Goal: Task Accomplishment & Management: Manage account settings

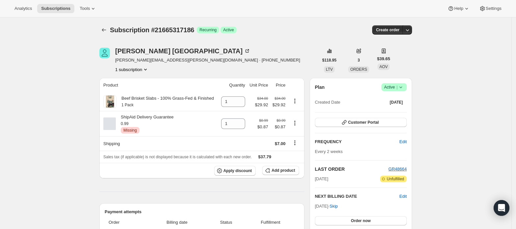
click at [390, 90] on span "Active |" at bounding box center [394, 87] width 20 height 7
click at [395, 111] on span "Cancel subscription" at bounding box center [396, 111] width 37 height 5
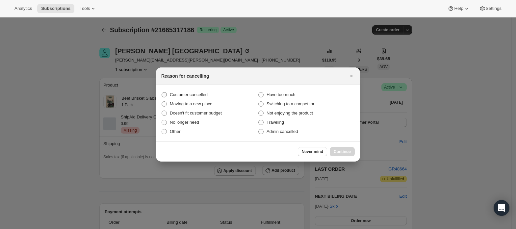
click at [193, 92] on span "Customer cancelled" at bounding box center [189, 95] width 38 height 7
click at [162, 92] on input "Customer cancelled" at bounding box center [162, 92] width 0 height 0
radio input "true"
click at [351, 152] on span "Continue" at bounding box center [342, 151] width 17 height 5
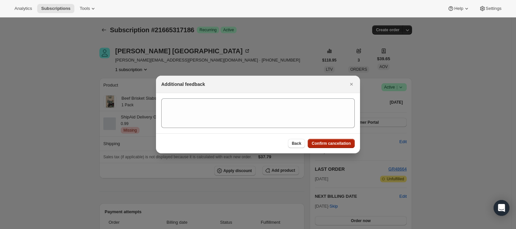
click at [340, 146] on span "Confirm cancellation" at bounding box center [331, 143] width 39 height 5
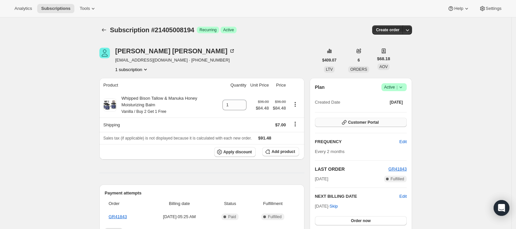
click at [361, 123] on span "Customer Portal" at bounding box center [363, 122] width 31 height 5
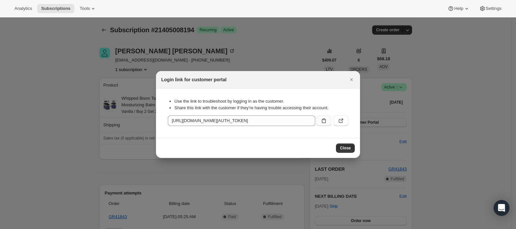
click at [325, 120] on icon ":rc0:" at bounding box center [324, 121] width 4 height 5
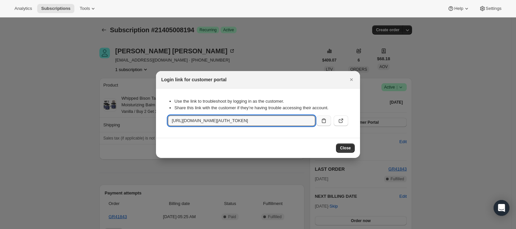
click at [323, 121] on icon ":rc0:" at bounding box center [324, 121] width 7 height 7
click at [41, 107] on div at bounding box center [258, 114] width 516 height 229
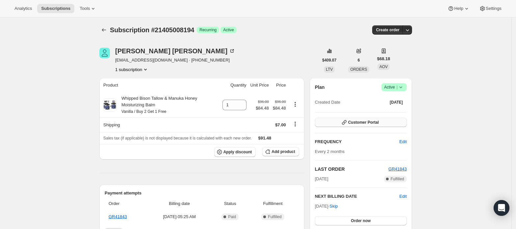
click at [379, 123] on span "Customer Portal" at bounding box center [363, 122] width 31 height 5
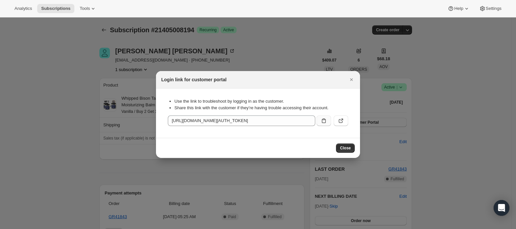
click at [322, 120] on icon ":rc0:" at bounding box center [324, 121] width 4 height 5
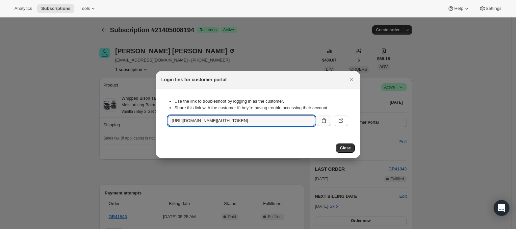
click at [190, 135] on section "Use the link to troubleshoot by logging in as the customer. Share this link wit…" at bounding box center [258, 113] width 204 height 49
click at [281, 121] on input "https://grazly.co/tools/bundle-subscriptions?authToken=eyJhbGciOiJIUzI1NiIsInR5…" at bounding box center [242, 121] width 148 height 11
click at [277, 123] on input "https://grazly.co/tools/bundle-subscriptions?authToken=eyJhbGciOiJIUzI1NiIsInR5…" at bounding box center [242, 121] width 148 height 11
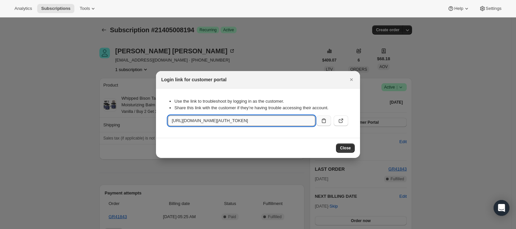
click at [277, 123] on input "https://grazly.co/tools/bundle-subscriptions?authToken=eyJhbGciOiJIUzI1NiIsInR5…" at bounding box center [242, 121] width 148 height 11
click at [325, 122] on icon ":rc0:" at bounding box center [324, 121] width 7 height 7
click at [307, 136] on section "Use the link to troubleshoot by logging in as the customer. Share this link wit…" at bounding box center [258, 113] width 204 height 49
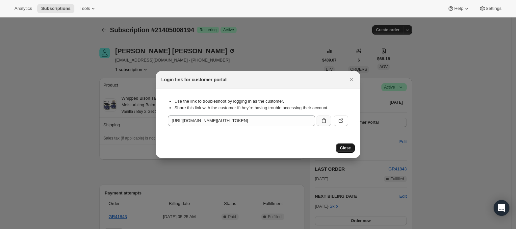
click at [344, 146] on span "Close" at bounding box center [345, 148] width 11 height 5
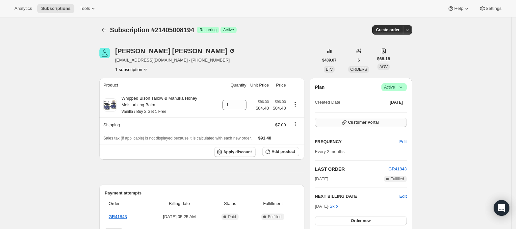
click at [383, 122] on button "Customer Portal" at bounding box center [361, 122] width 92 height 9
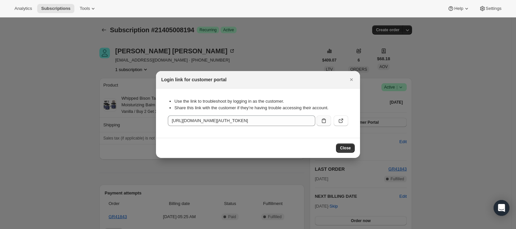
click at [326, 117] on button ":rc0:" at bounding box center [324, 121] width 14 height 11
click at [325, 120] on icon ":rc0:" at bounding box center [324, 121] width 7 height 7
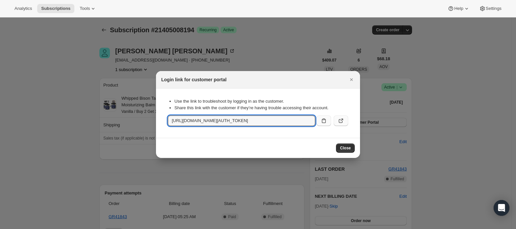
click at [343, 119] on icon ":rc0:" at bounding box center [342, 120] width 3 height 3
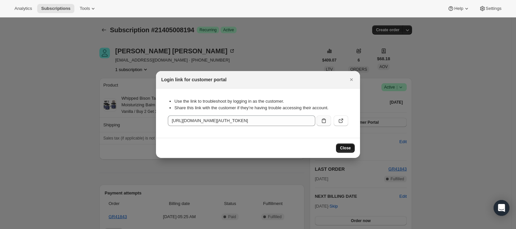
click at [346, 145] on button "Close" at bounding box center [345, 148] width 19 height 9
